Goal: Information Seeking & Learning: Learn about a topic

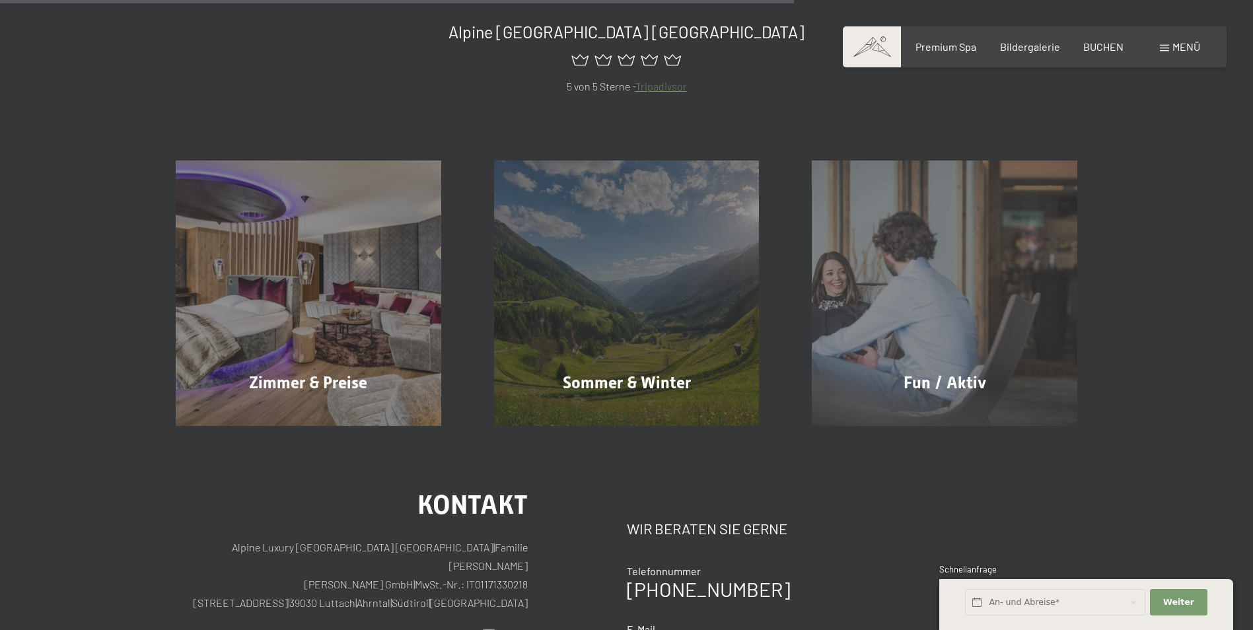
scroll to position [859, 0]
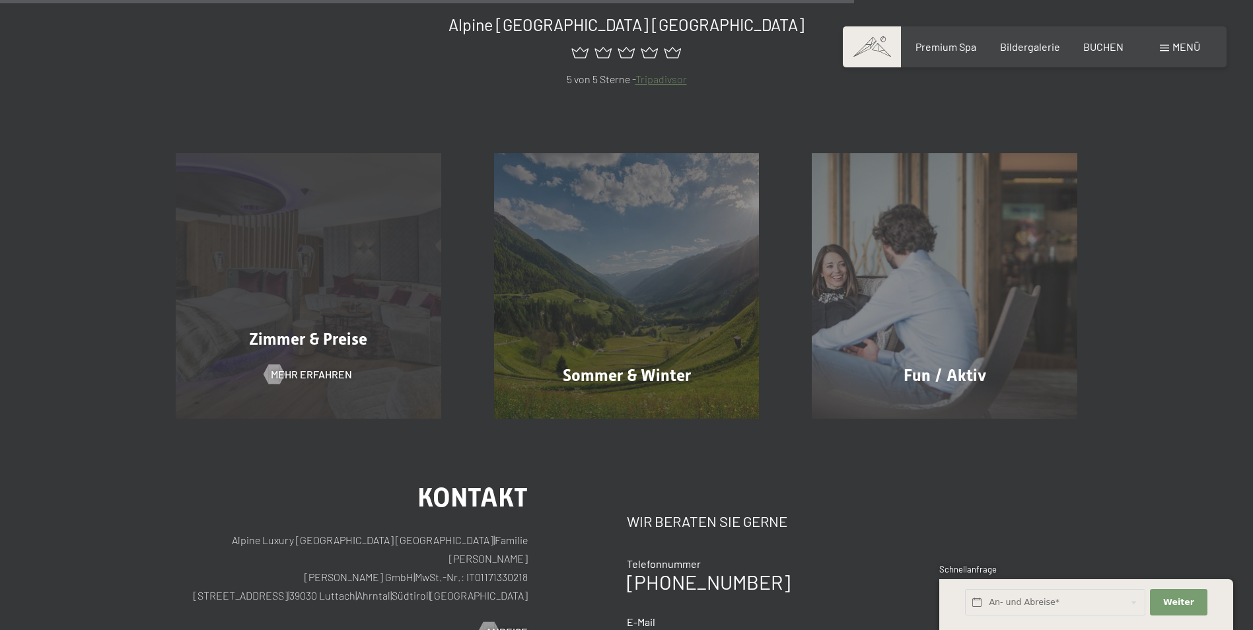
click at [371, 291] on div "Zimmer & Preise Mehr erfahren" at bounding box center [308, 286] width 318 height 266
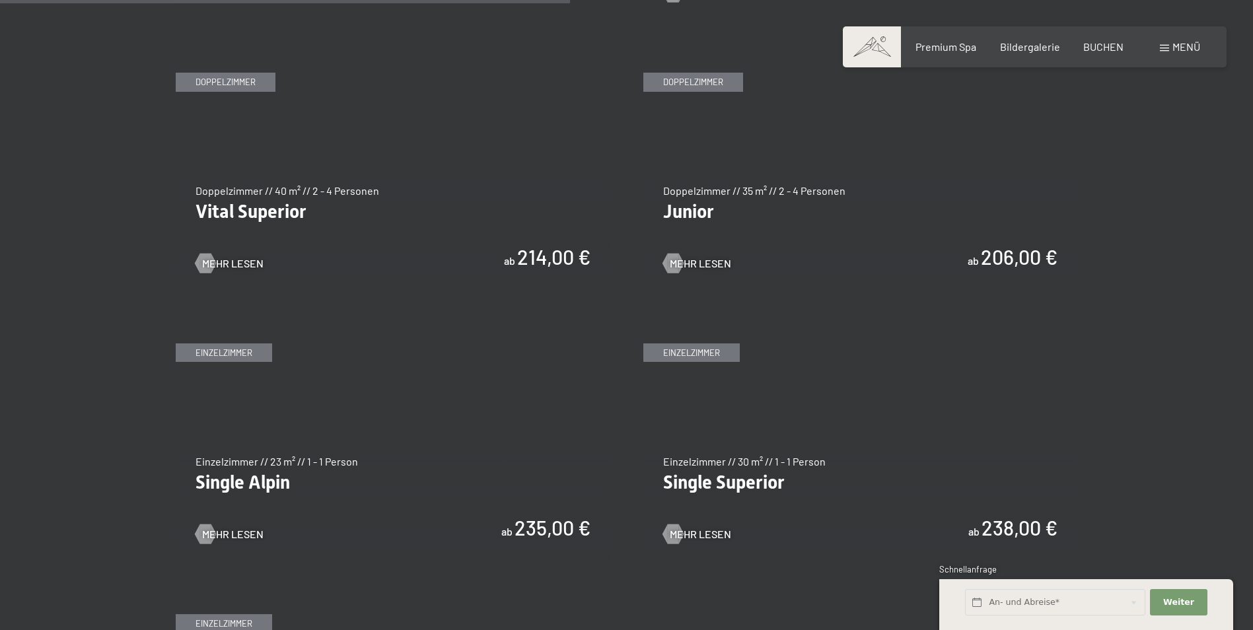
scroll to position [1915, 0]
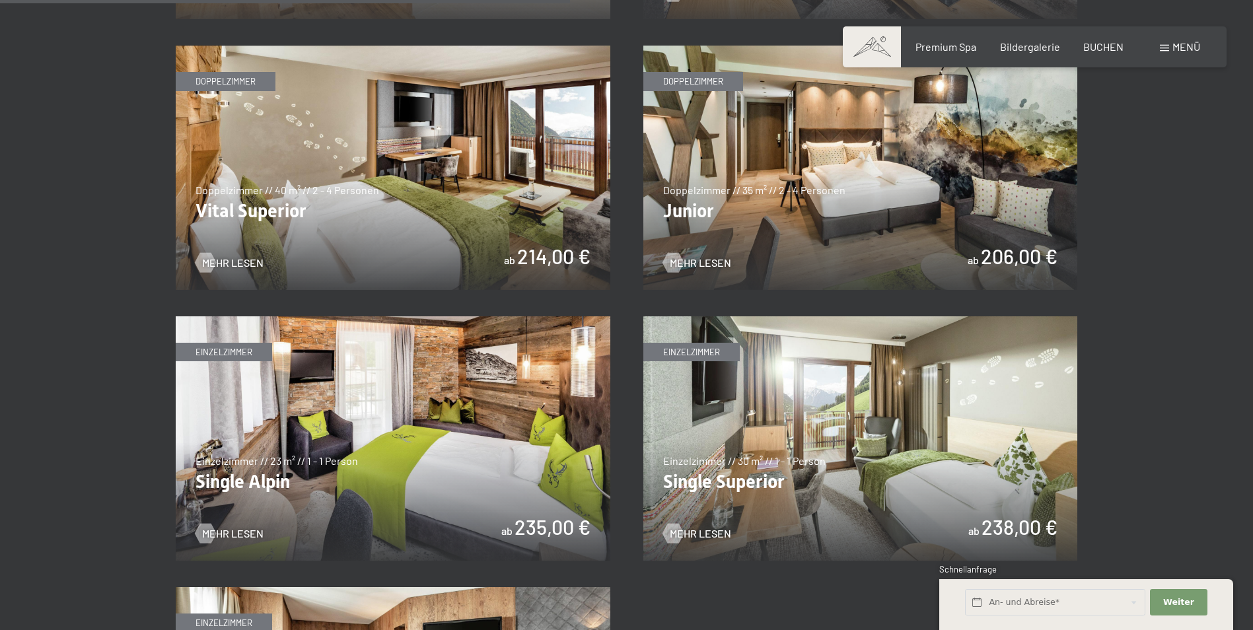
click at [410, 179] on img at bounding box center [393, 168] width 435 height 244
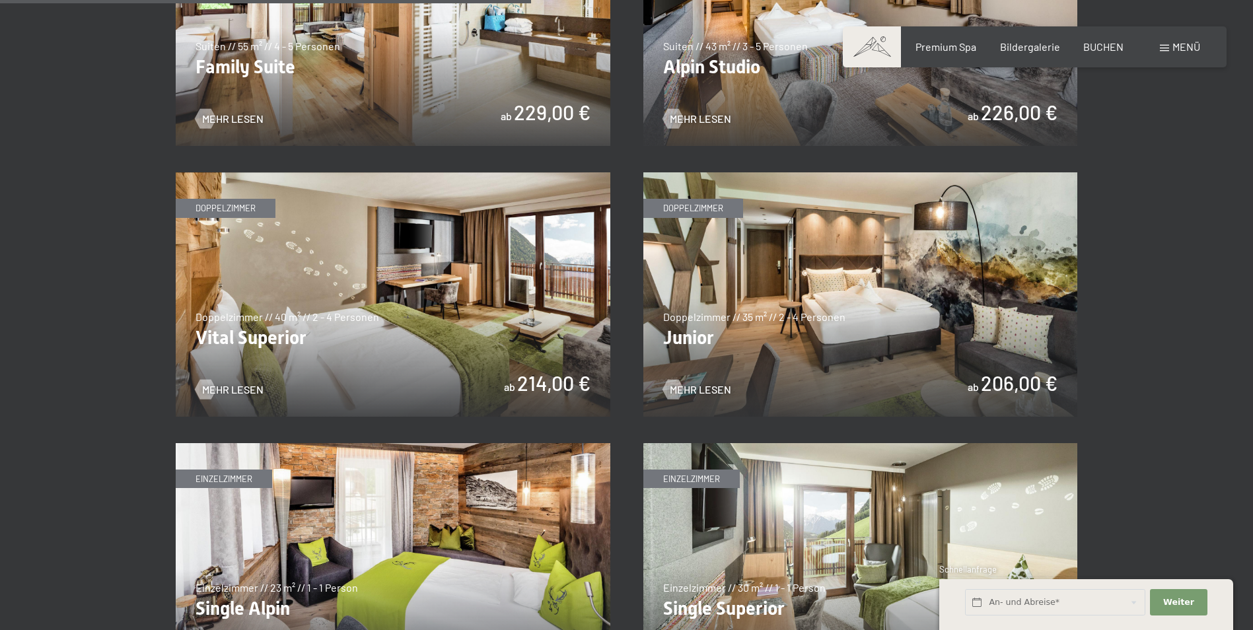
scroll to position [1783, 0]
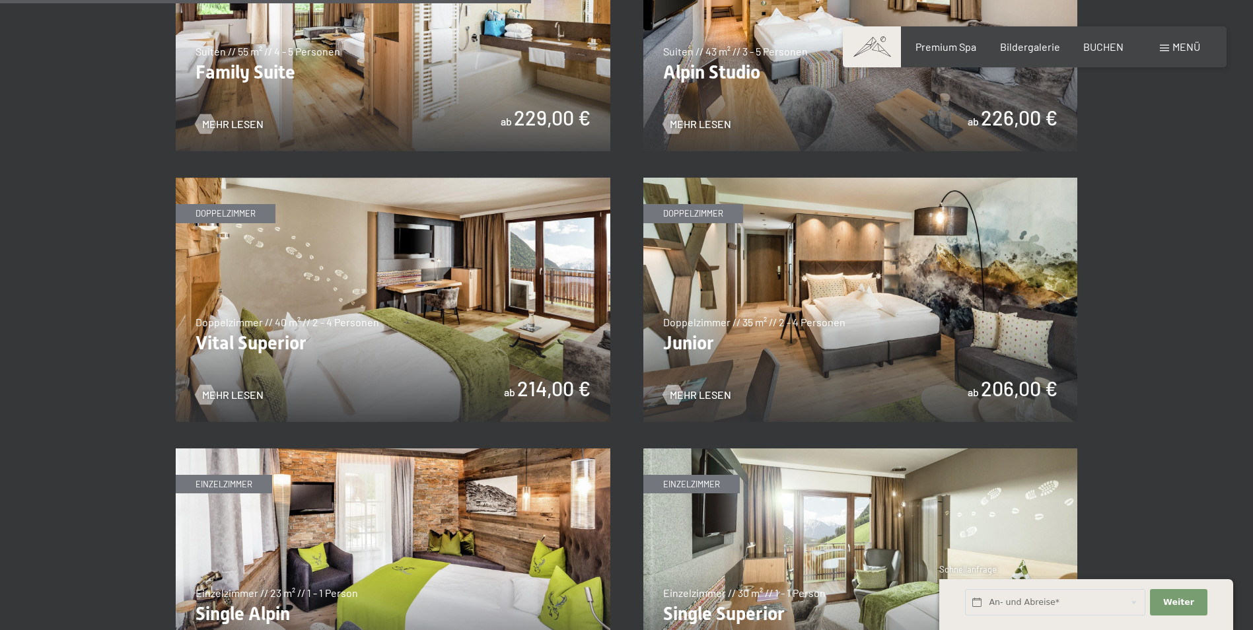
click at [799, 304] on img at bounding box center [860, 300] width 435 height 244
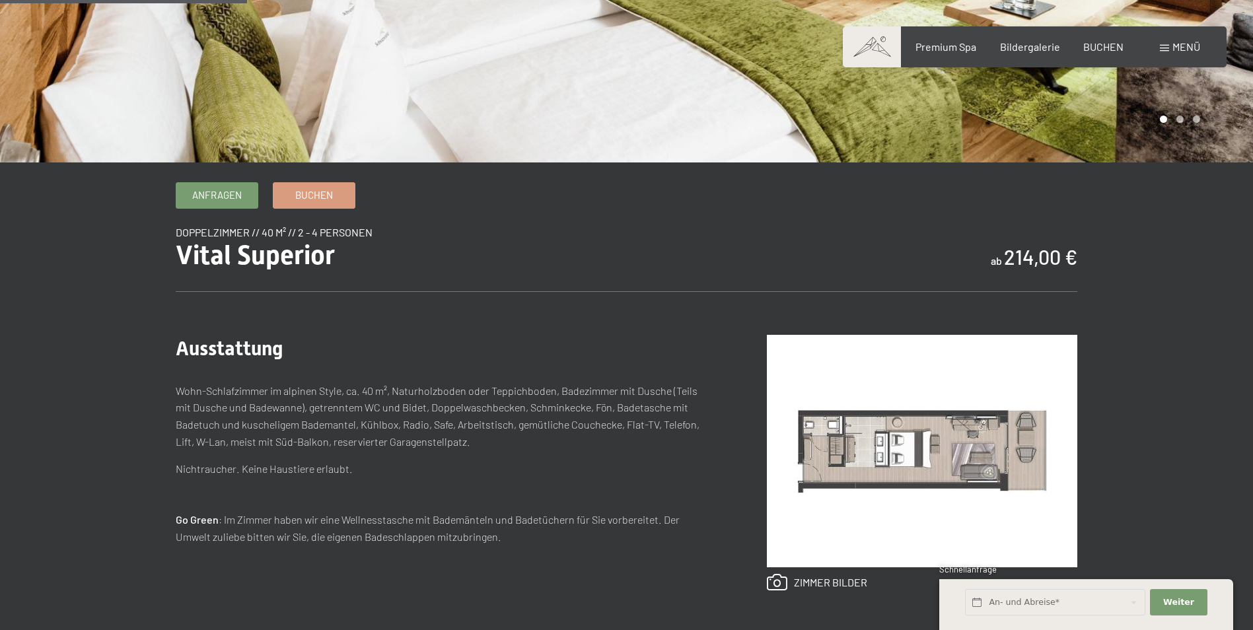
scroll to position [330, 0]
